Goal: Find specific page/section: Find specific page/section

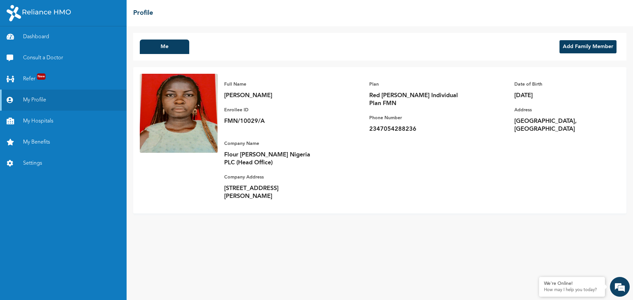
click at [139, 15] on h2 "Profile" at bounding box center [143, 13] width 20 height 10
click at [143, 14] on h2 "Profile" at bounding box center [143, 13] width 20 height 10
click at [144, 11] on h2 "Profile" at bounding box center [143, 13] width 20 height 10
click at [141, 14] on h2 "Profile" at bounding box center [143, 13] width 20 height 10
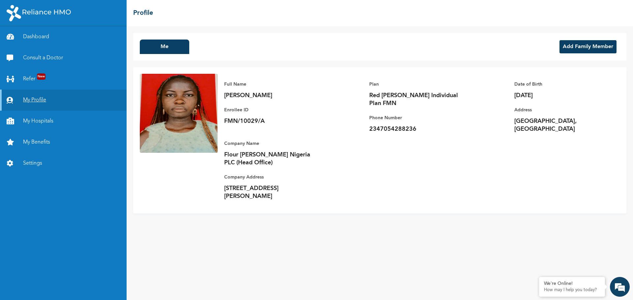
click at [45, 104] on link "My Profile" at bounding box center [63, 100] width 127 height 21
click at [40, 100] on link "My Profile" at bounding box center [63, 100] width 127 height 21
click at [152, 11] on h2 "Profile" at bounding box center [143, 13] width 20 height 10
